Goal: Check status

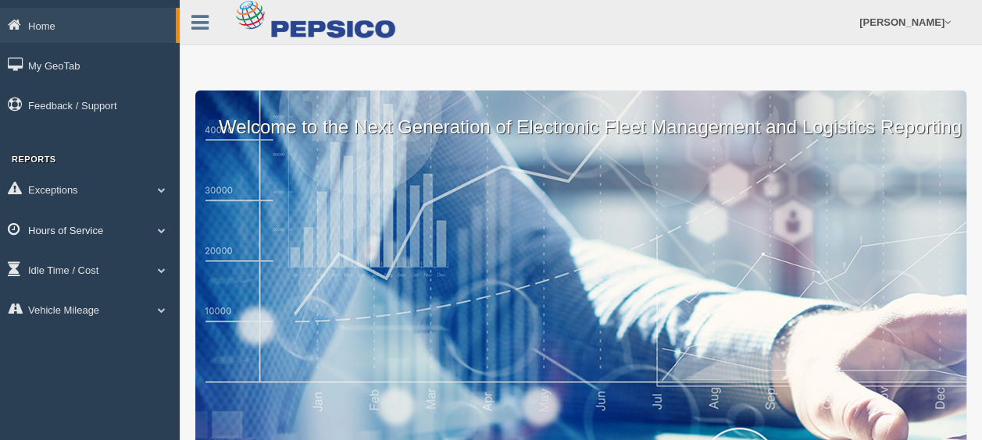
click at [166, 226] on span at bounding box center [162, 230] width 20 height 8
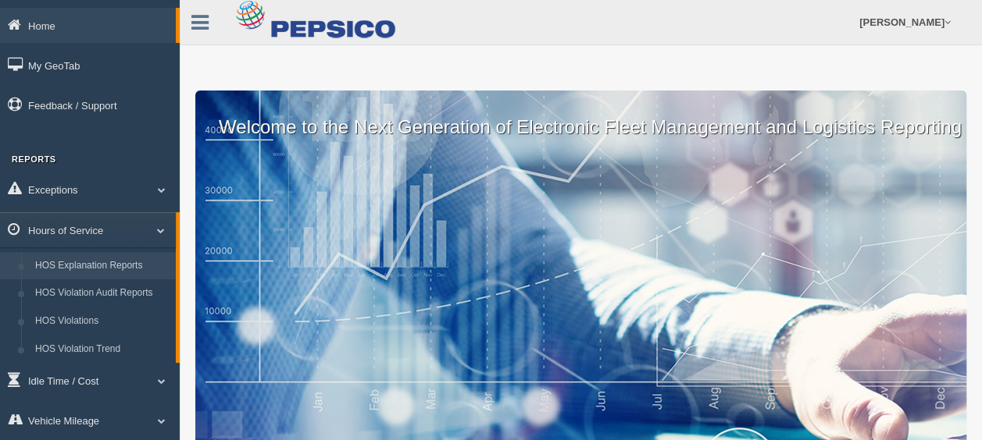
click at [142, 264] on link "HOS Explanation Reports" at bounding box center [102, 266] width 148 height 28
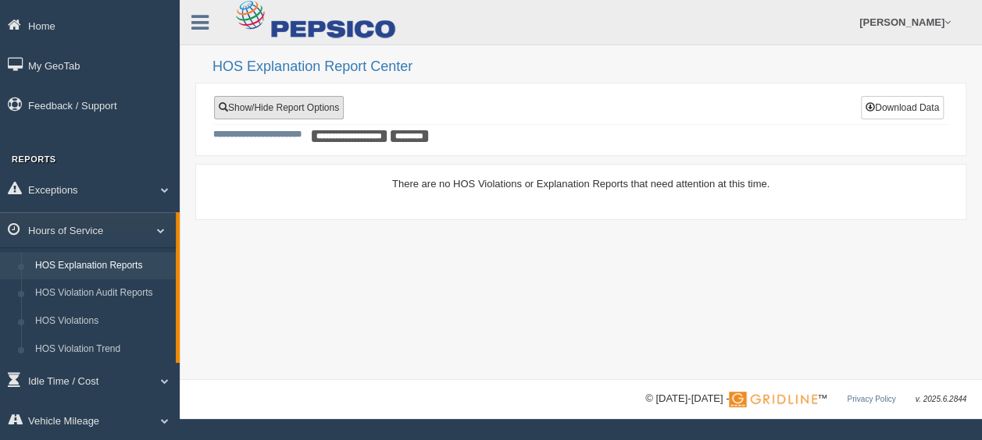
click at [312, 111] on link "Show/Hide Report Options" at bounding box center [279, 107] width 130 height 23
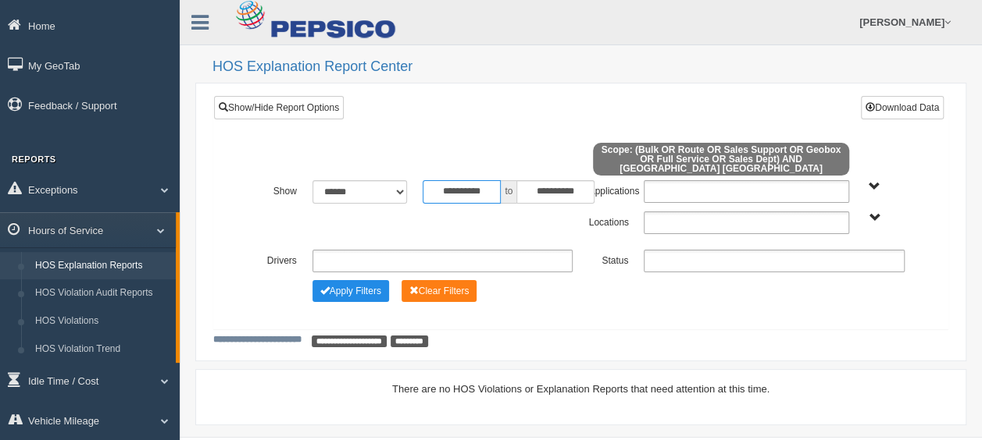
click at [430, 183] on input "**********" at bounding box center [462, 191] width 78 height 23
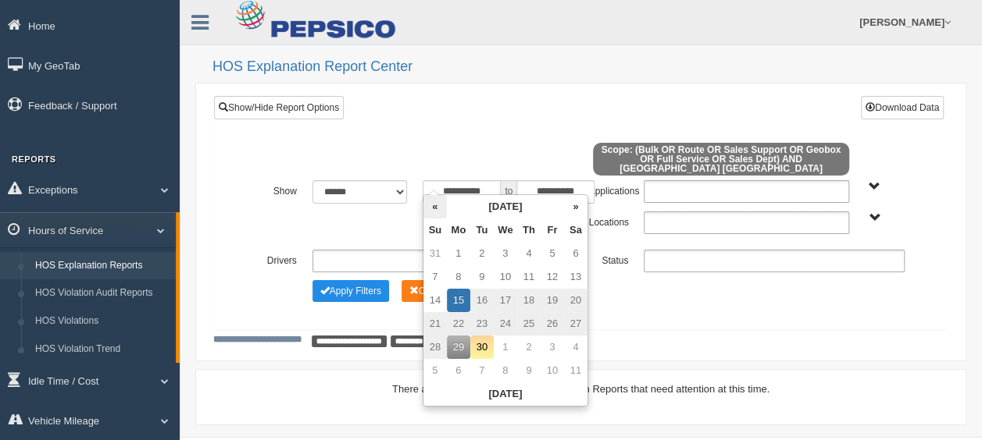
click at [436, 209] on th "«" at bounding box center [434, 206] width 23 height 23
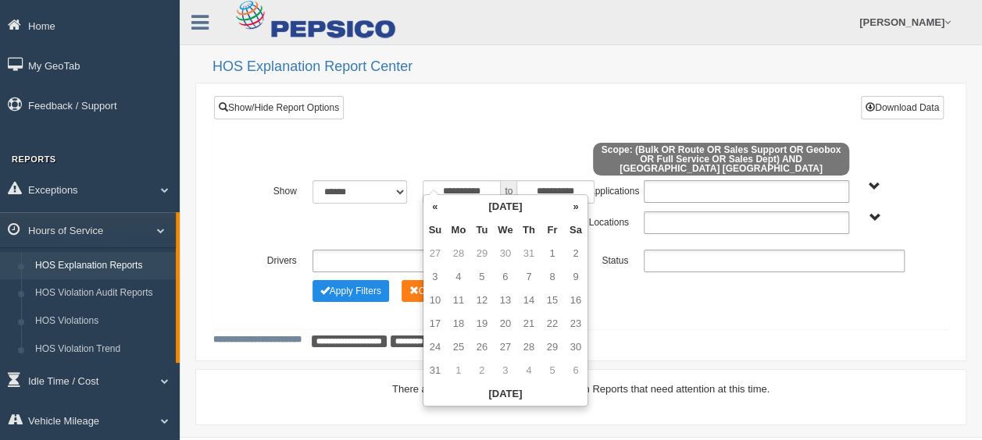
click at [436, 209] on th "«" at bounding box center [434, 206] width 23 height 23
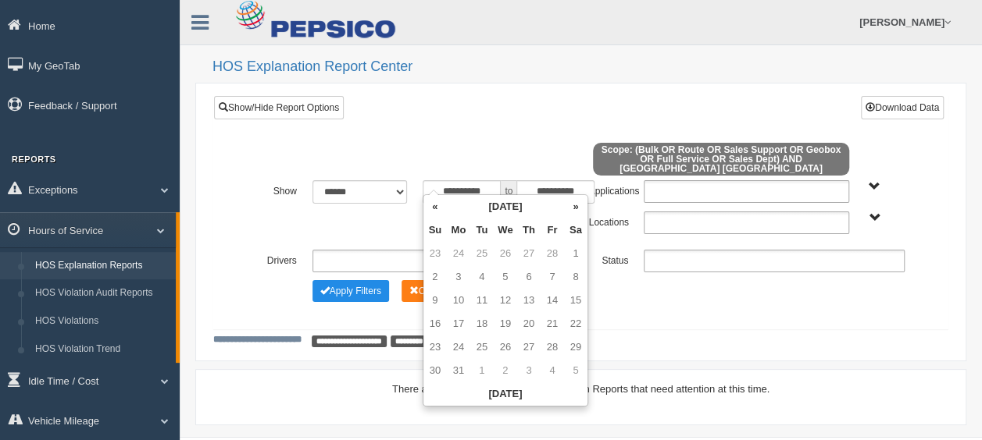
click at [436, 209] on th "«" at bounding box center [434, 206] width 23 height 23
click at [530, 276] on td "5" at bounding box center [528, 277] width 23 height 23
type input "**********"
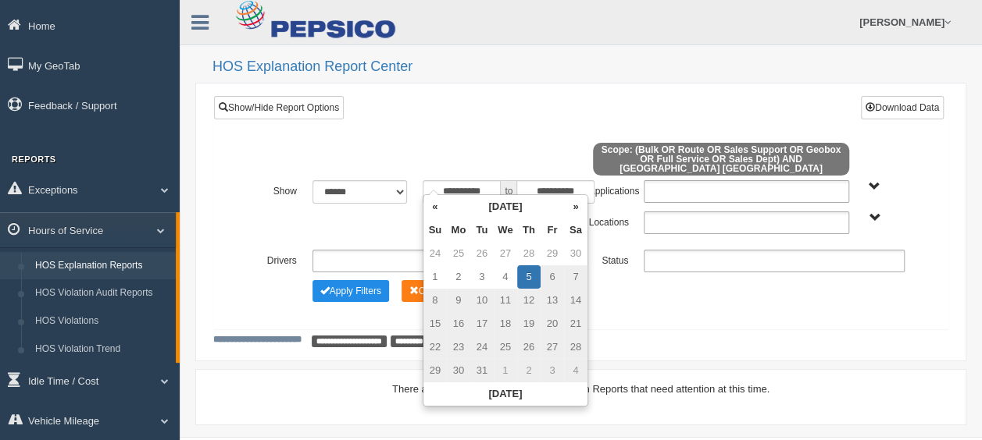
click at [526, 274] on td "5" at bounding box center [528, 277] width 23 height 23
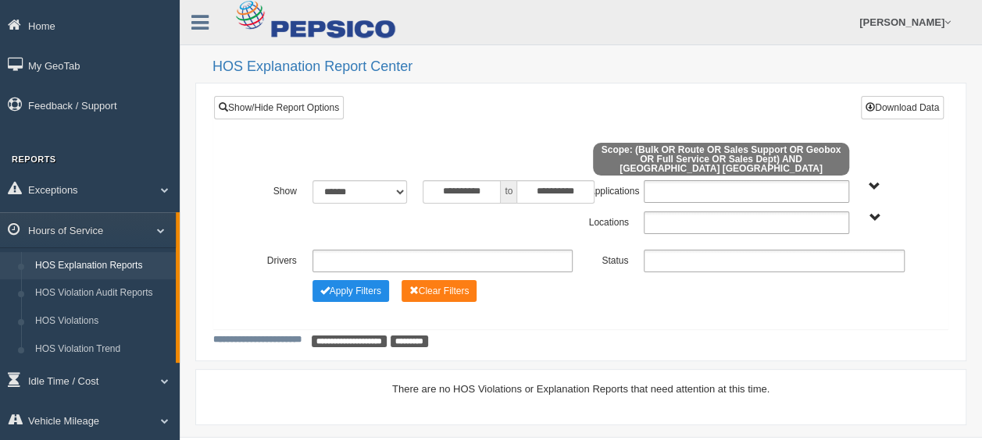
click at [648, 280] on div "Apply Filters Clear Filters" at bounding box center [580, 288] width 663 height 17
click at [362, 280] on button "Apply Filters" at bounding box center [350, 291] width 77 height 22
